Goal: Task Accomplishment & Management: Use online tool/utility

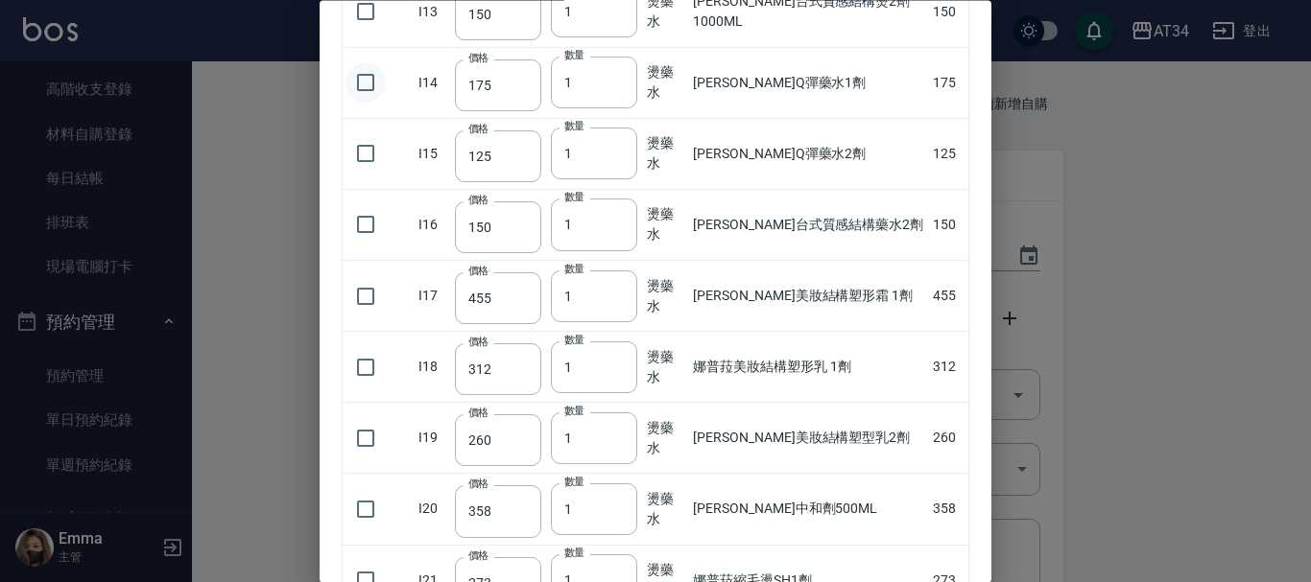
click at [356, 81] on input "checkbox" at bounding box center [365, 83] width 40 height 40
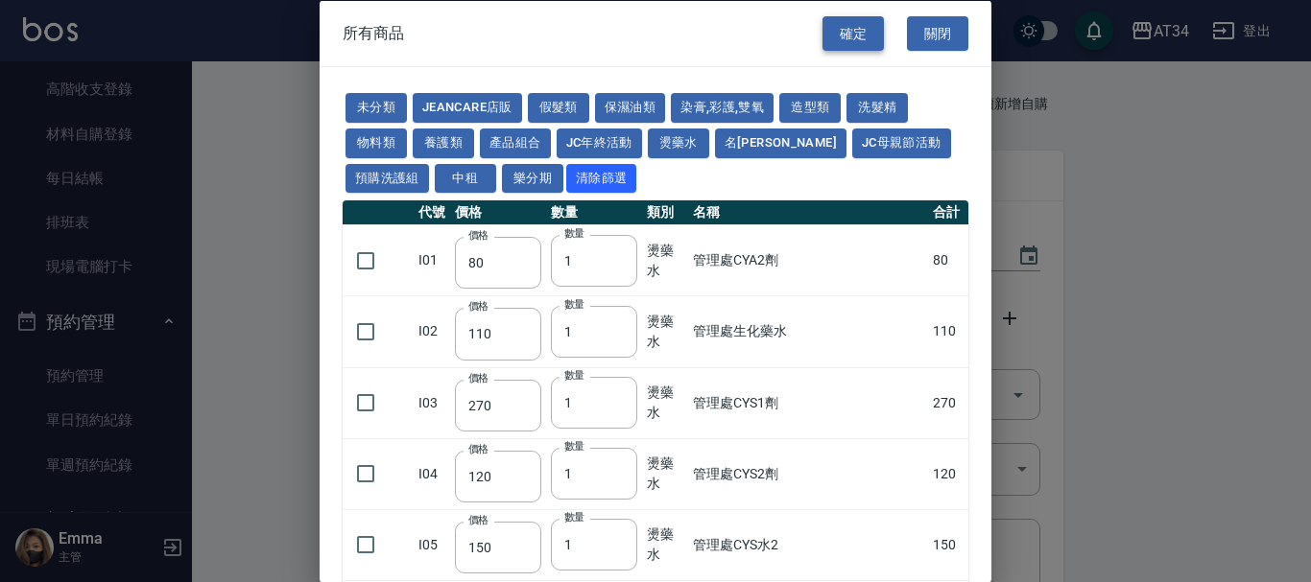
click at [841, 28] on button "確定" at bounding box center [852, 33] width 61 height 36
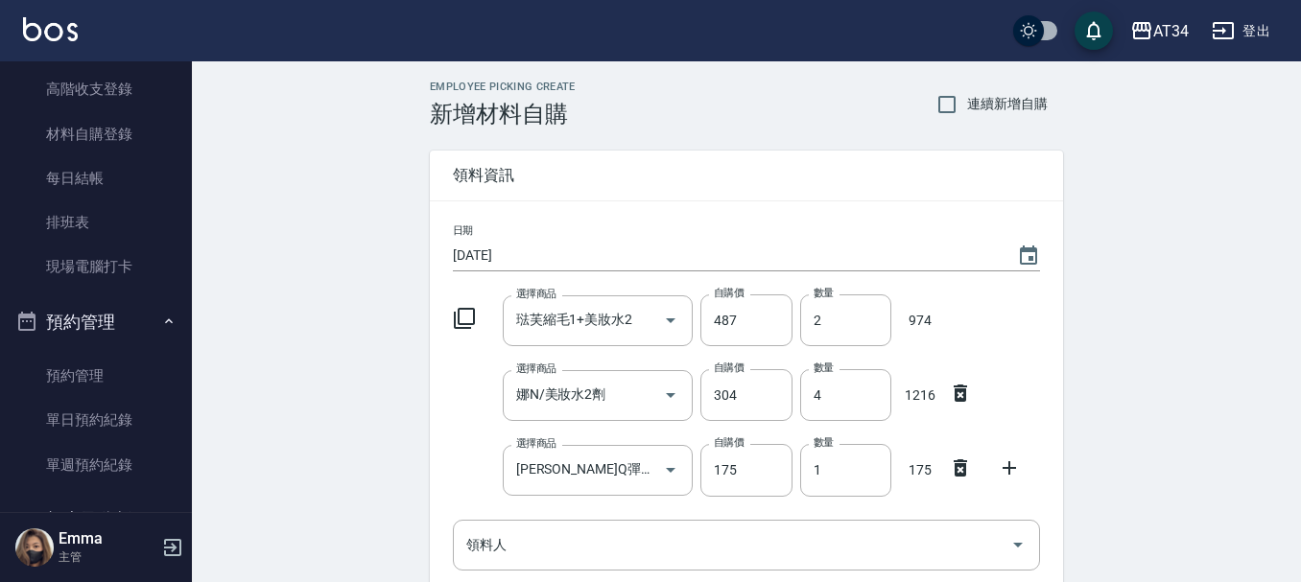
click at [470, 310] on icon at bounding box center [464, 318] width 21 height 21
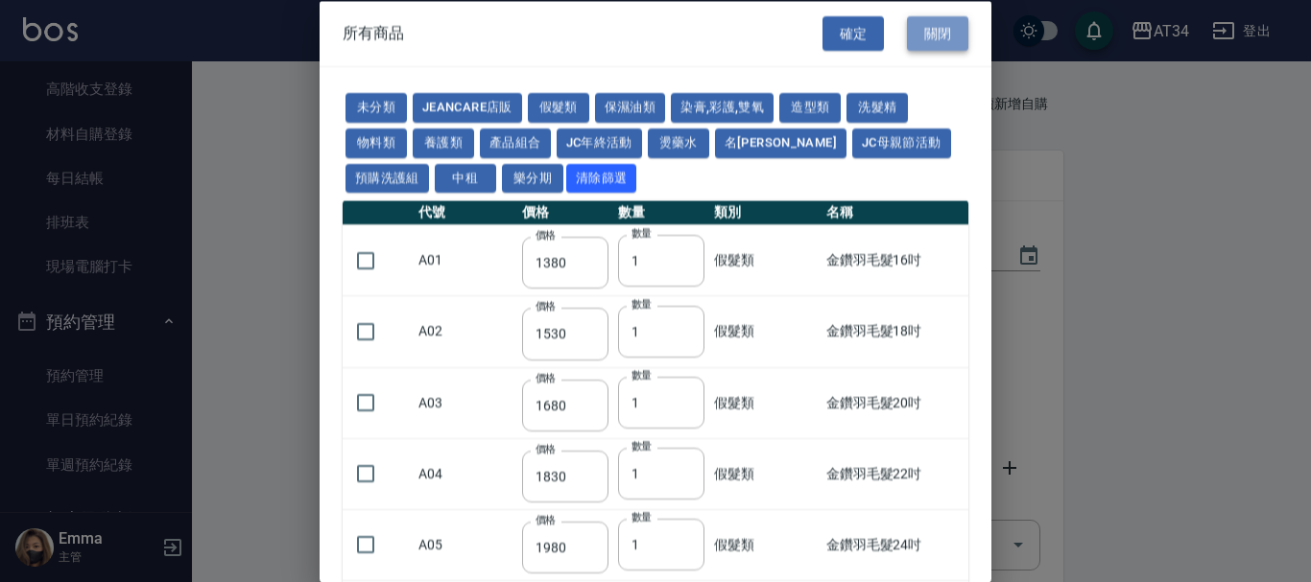
click at [932, 39] on button "關閉" at bounding box center [937, 33] width 61 height 36
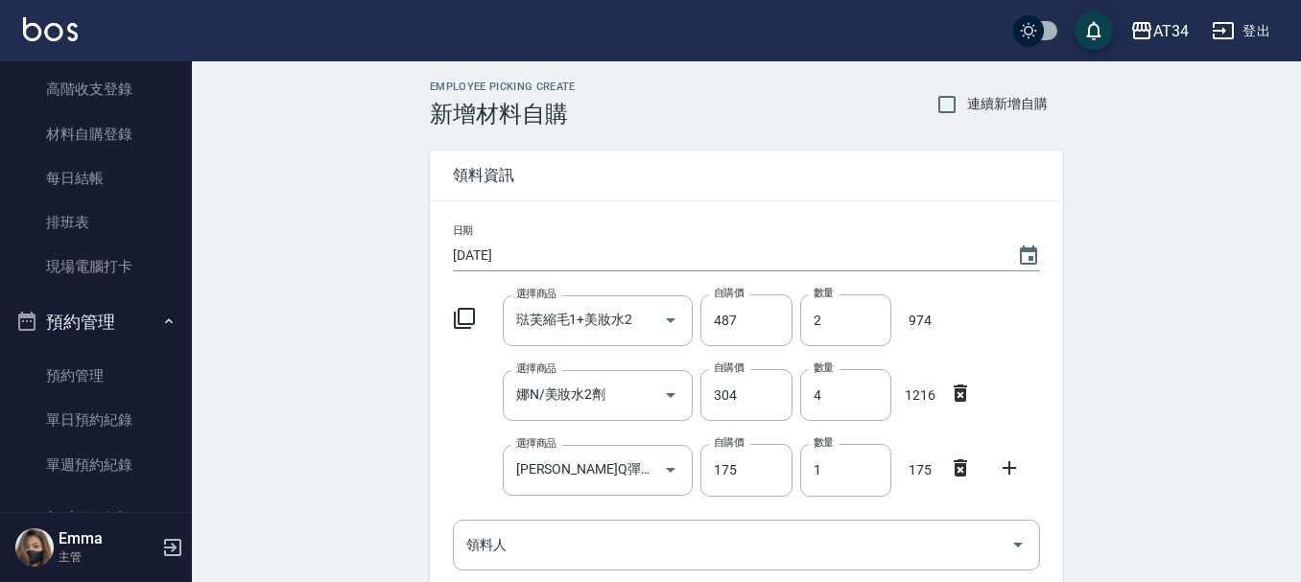
click at [1013, 472] on icon at bounding box center [1009, 468] width 23 height 23
click at [609, 551] on input "選擇商品" at bounding box center [583, 546] width 145 height 34
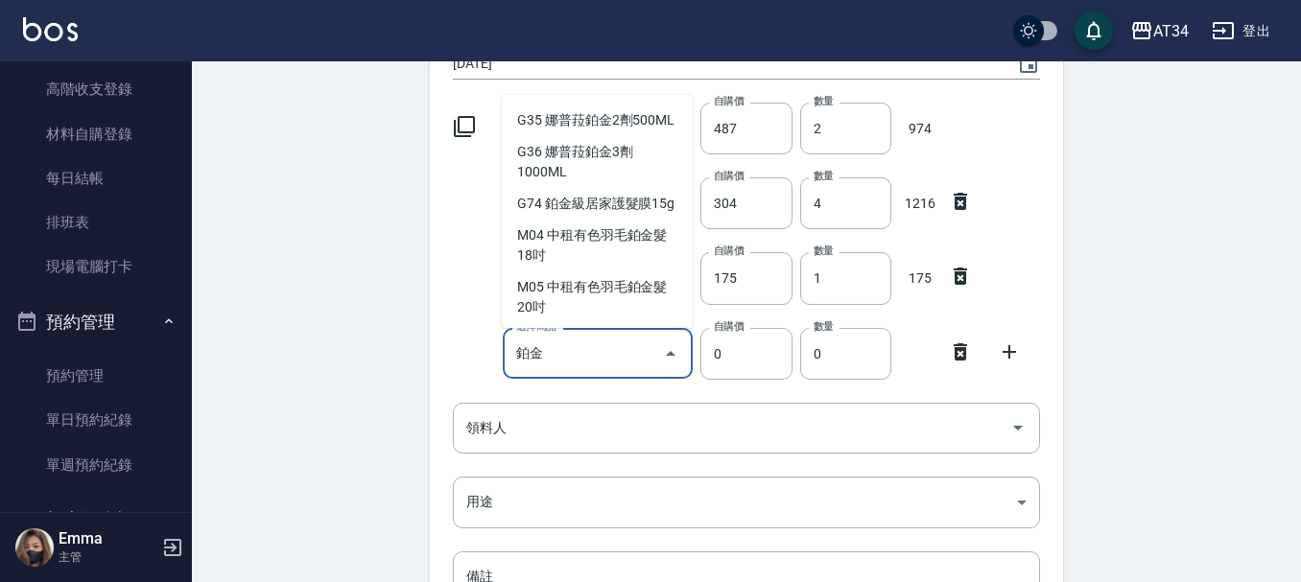
scroll to position [703, 0]
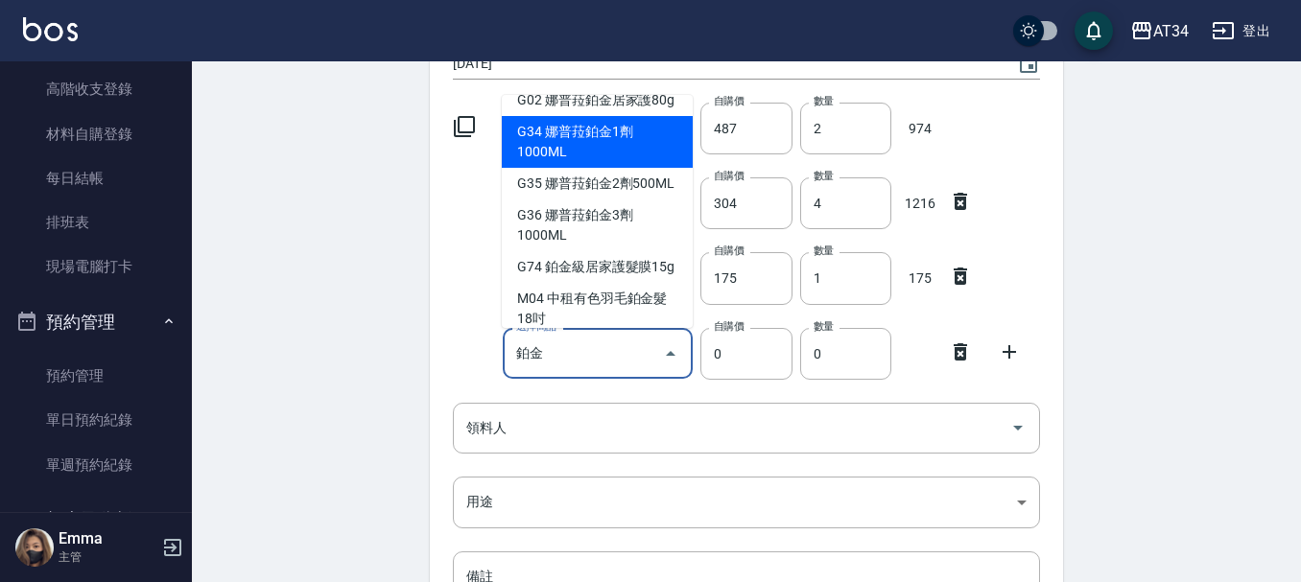
click at [609, 168] on li "G34 娜普菈鉑金1劑1000ML" at bounding box center [597, 142] width 191 height 52
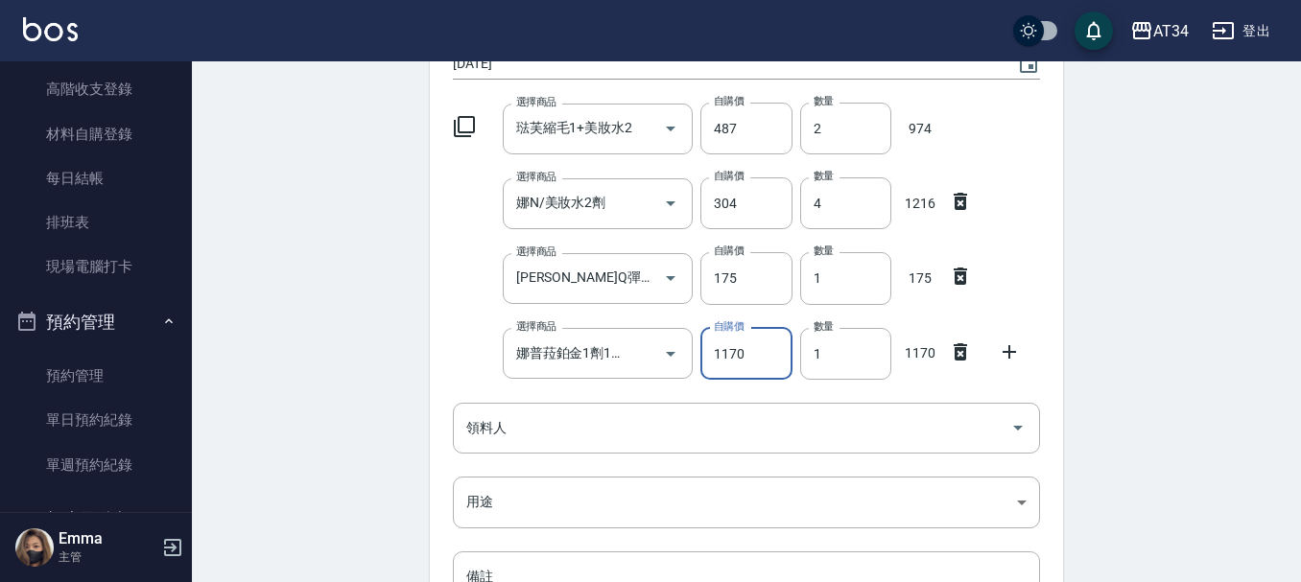
click at [1011, 346] on icon at bounding box center [1009, 352] width 23 height 23
click at [545, 416] on input "選擇商品" at bounding box center [583, 429] width 145 height 34
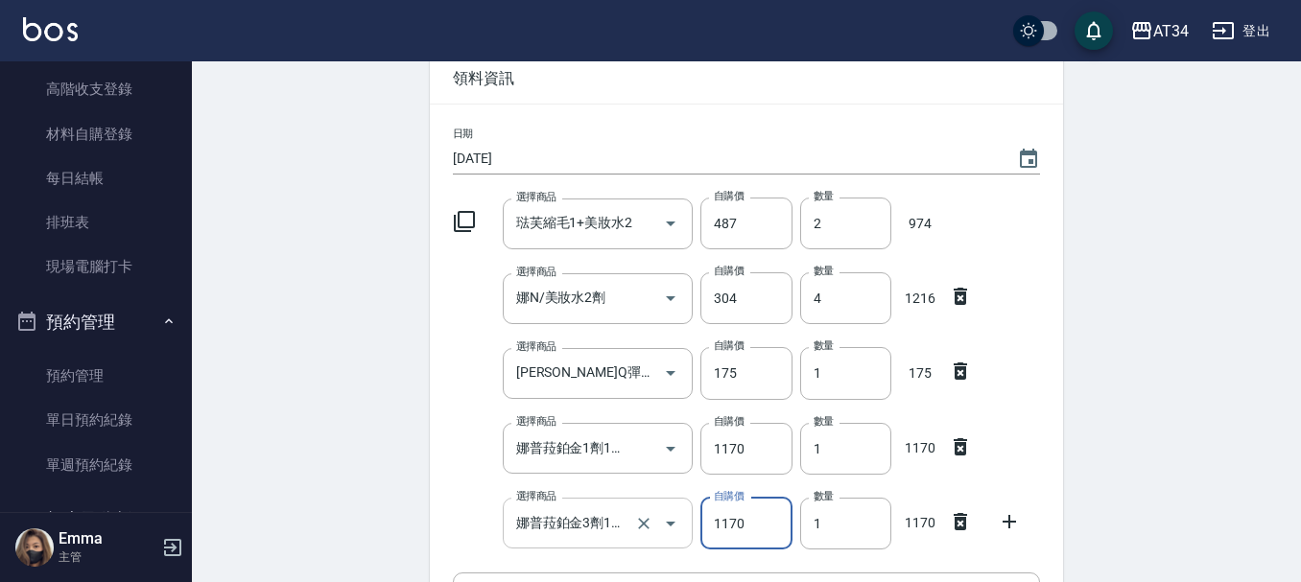
scroll to position [96, 0]
click at [1007, 523] on icon at bounding box center [1009, 522] width 13 height 13
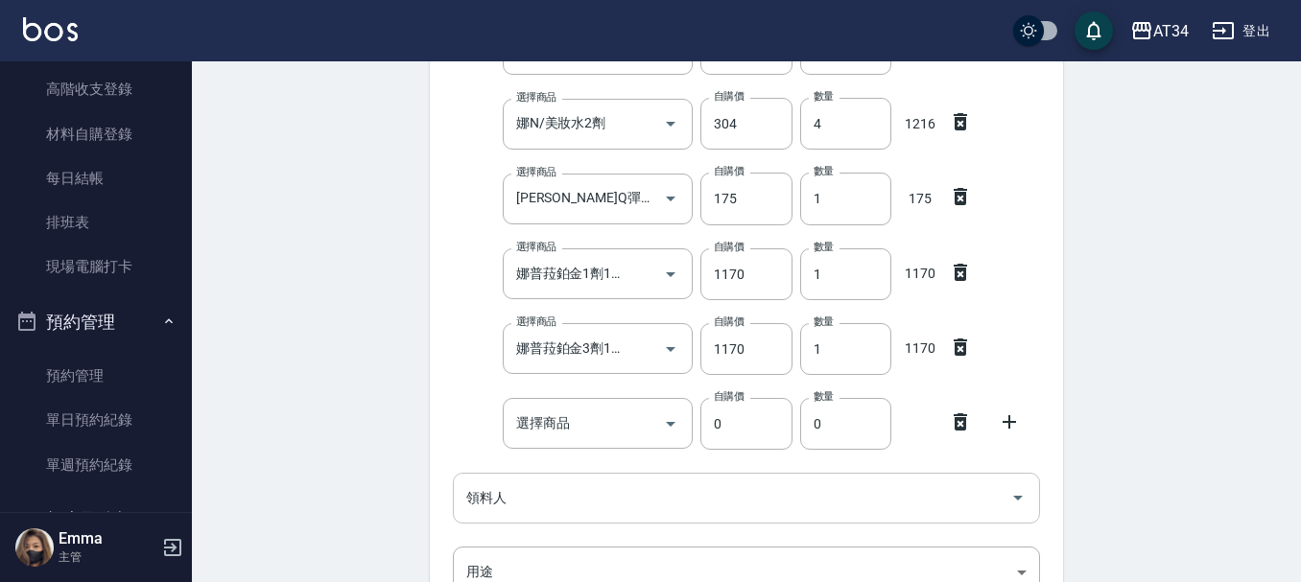
scroll to position [288, 0]
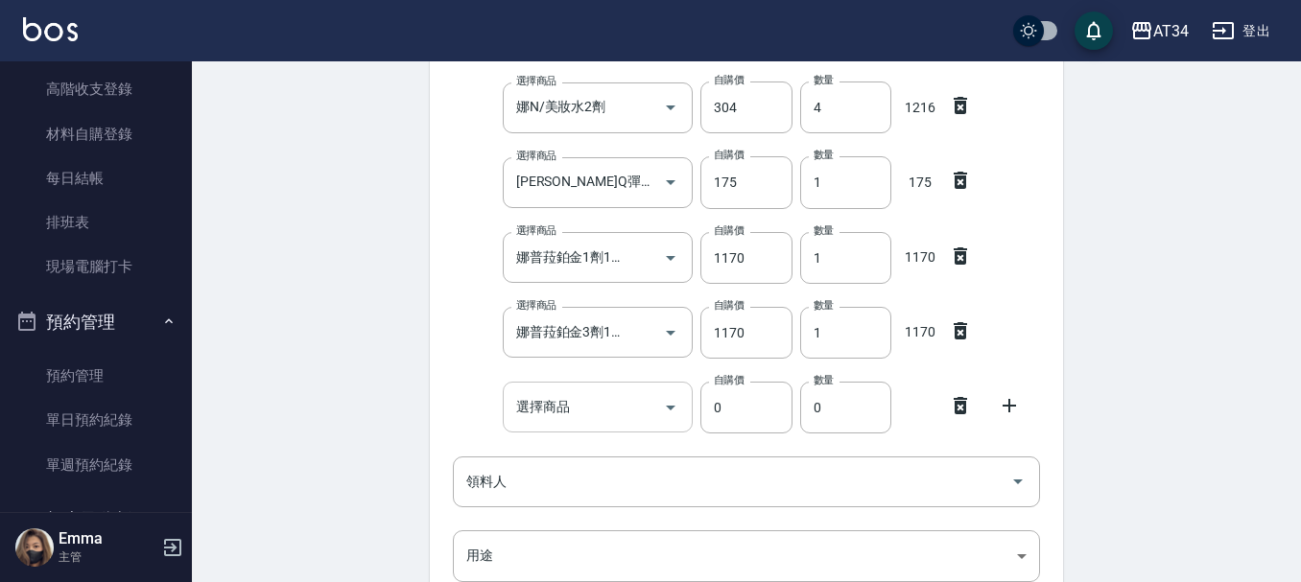
click at [549, 384] on div "選擇商品" at bounding box center [598, 407] width 191 height 51
